Goal: Find contact information: Find contact information

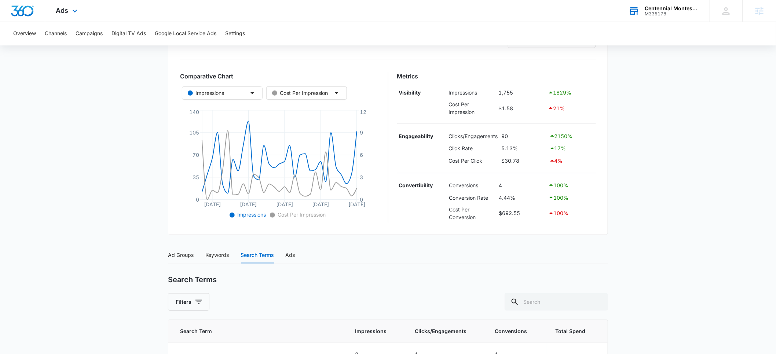
click at [664, 10] on div "Centennial Montessori" at bounding box center [672, 8] width 54 height 6
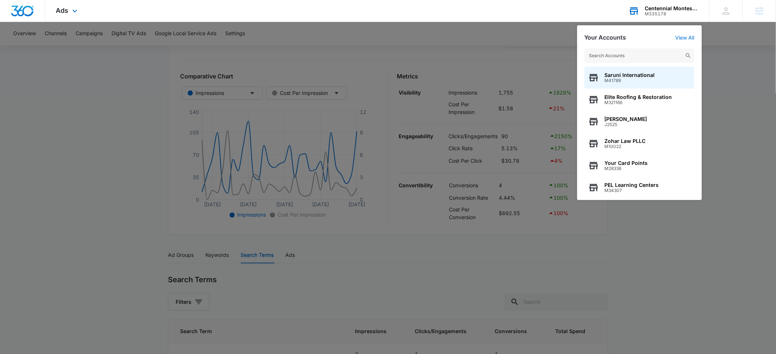
click at [628, 54] on input "text" at bounding box center [639, 55] width 110 height 15
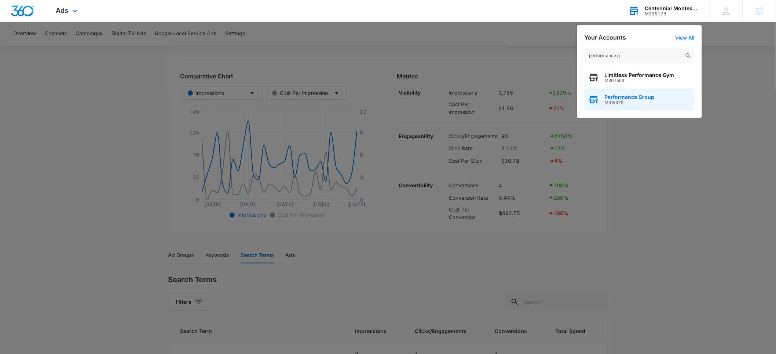
type input "performance g"
click at [611, 100] on span "M315425" at bounding box center [629, 102] width 50 height 5
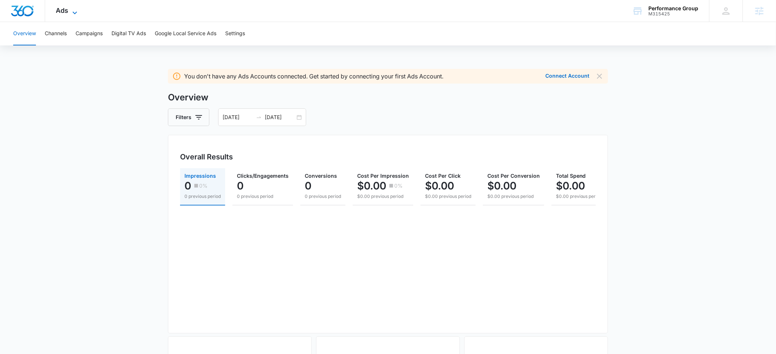
click at [76, 14] on icon at bounding box center [74, 12] width 9 height 9
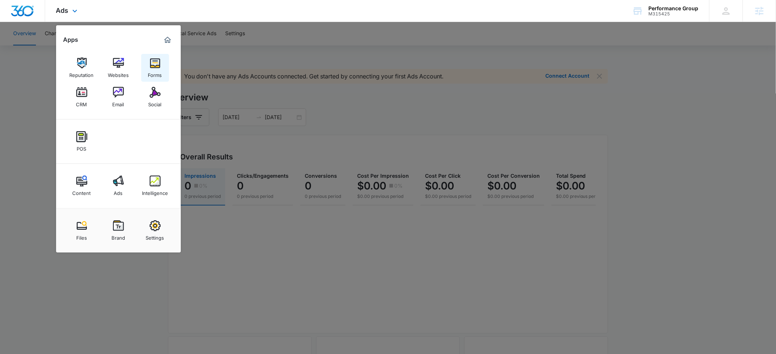
click at [161, 66] on link "Forms" at bounding box center [155, 68] width 28 height 28
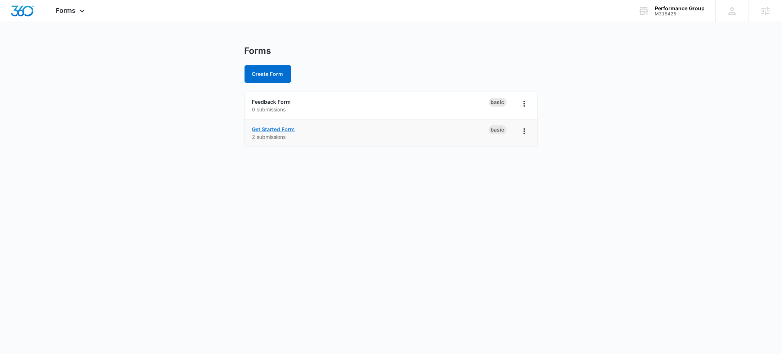
click at [276, 129] on link "Get Started Form" at bounding box center [273, 129] width 43 height 6
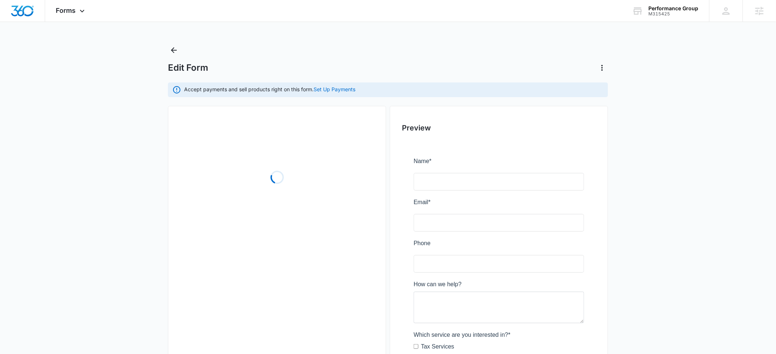
scroll to position [1, 0]
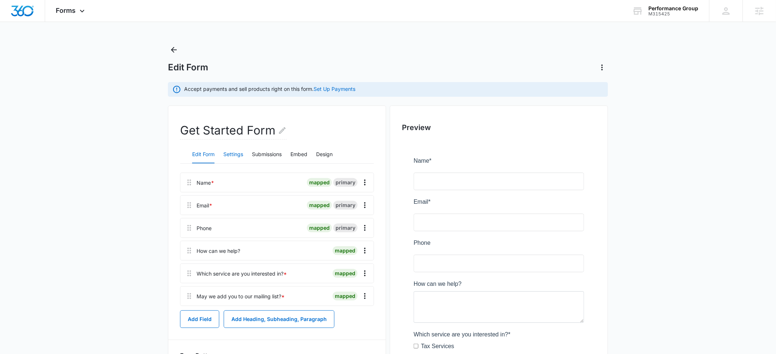
click at [229, 154] on button "Settings" at bounding box center [233, 155] width 20 height 18
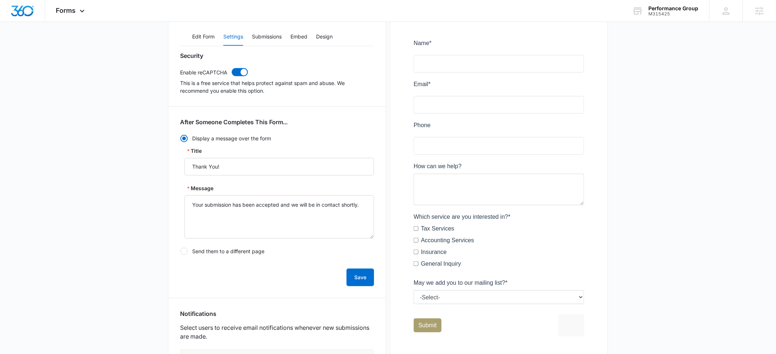
scroll to position [342, 0]
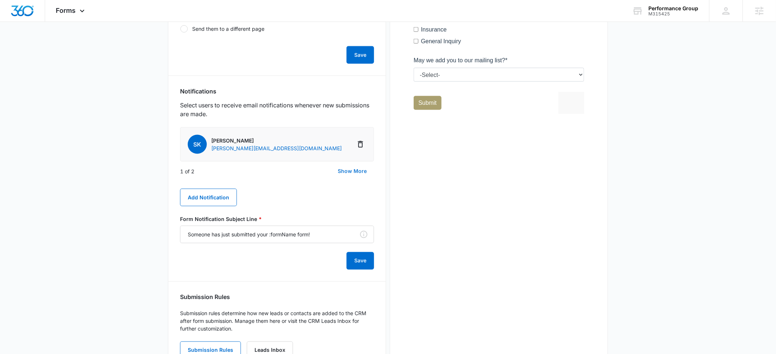
click at [353, 171] on button "Show More" at bounding box center [352, 171] width 44 height 18
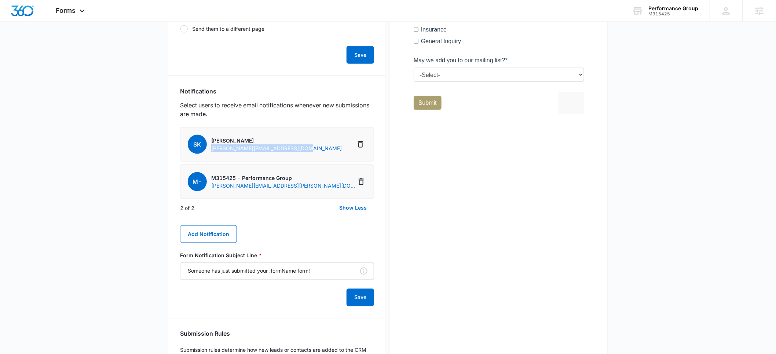
drag, startPoint x: 306, startPoint y: 149, endPoint x: 212, endPoint y: 151, distance: 93.9
click at [212, 151] on li "SK [PERSON_NAME] [PERSON_NAME][EMAIL_ADDRESS][DOMAIN_NAME]" at bounding box center [277, 144] width 194 height 34
copy p "[PERSON_NAME][EMAIL_ADDRESS][DOMAIN_NAME]"
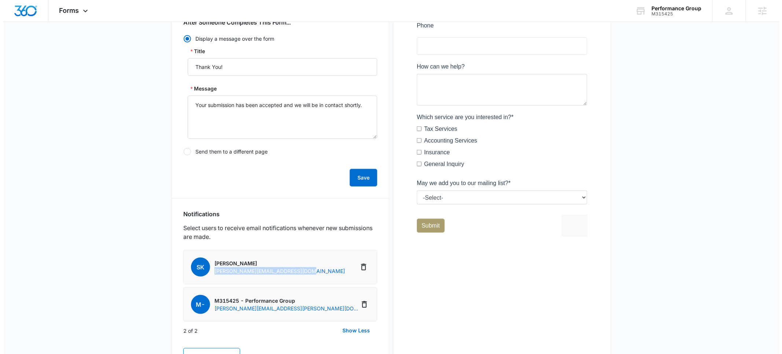
scroll to position [0, 0]
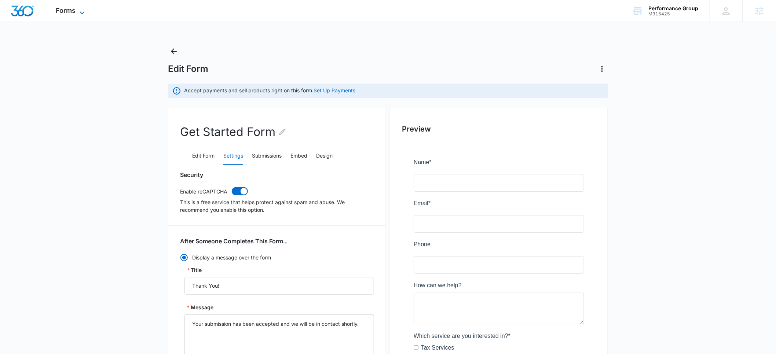
click at [74, 11] on span "Forms" at bounding box center [66, 11] width 20 height 8
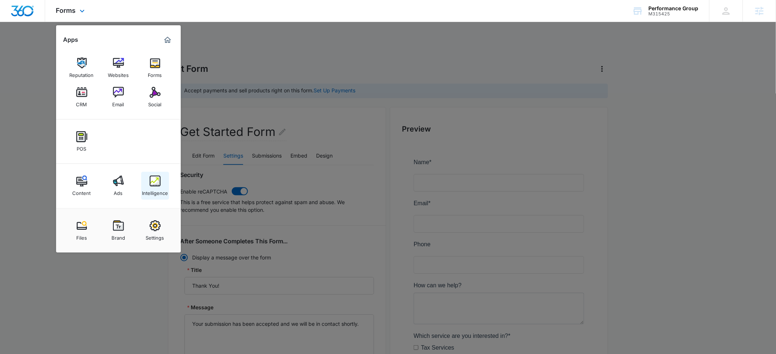
click at [155, 191] on div "Intelligence" at bounding box center [155, 192] width 26 height 10
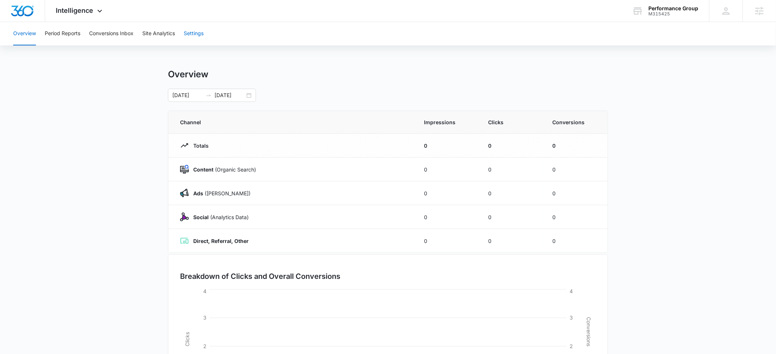
click at [192, 32] on button "Settings" at bounding box center [194, 33] width 20 height 23
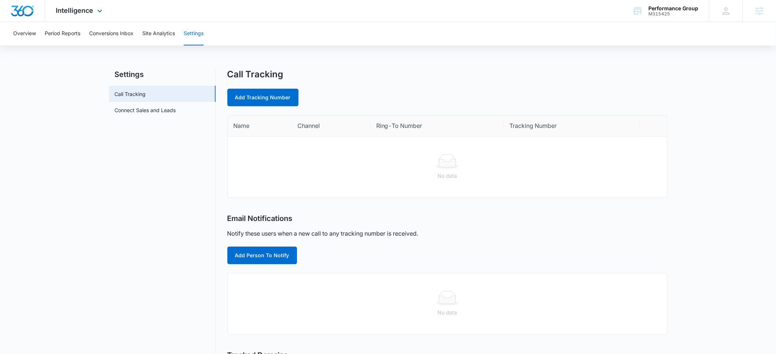
click at [85, 16] on div "Intelligence Apps Reputation Websites Forms CRM Email Social POS Content Ads In…" at bounding box center [80, 11] width 70 height 22
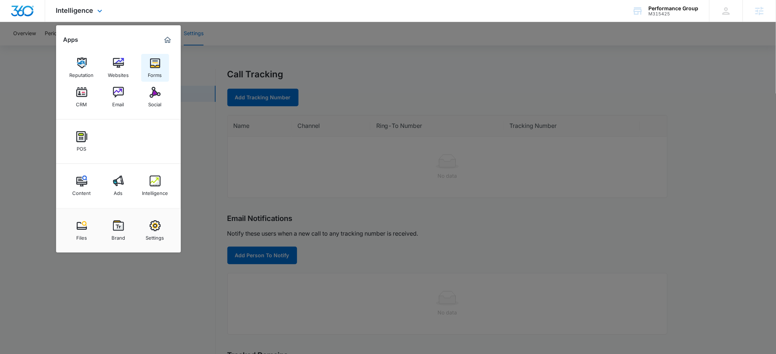
click at [150, 68] on img at bounding box center [155, 63] width 11 height 11
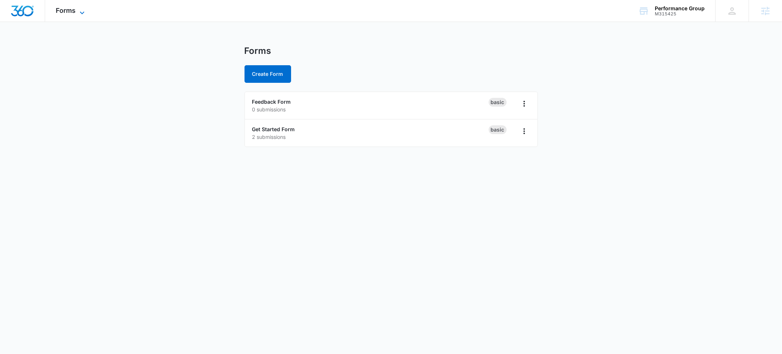
click at [72, 12] on span "Forms" at bounding box center [66, 11] width 20 height 8
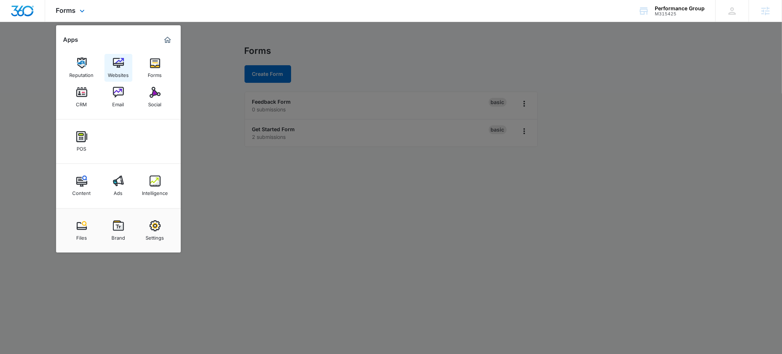
click at [116, 70] on div "Websites" at bounding box center [118, 74] width 21 height 10
